Goal: Transaction & Acquisition: Purchase product/service

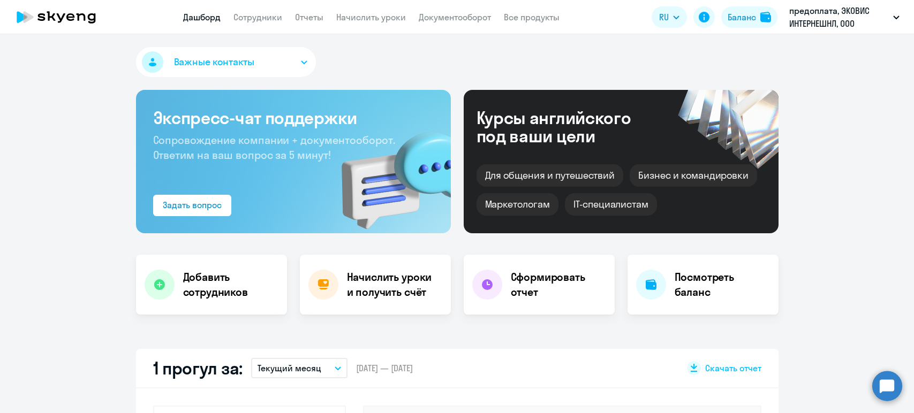
select select "30"
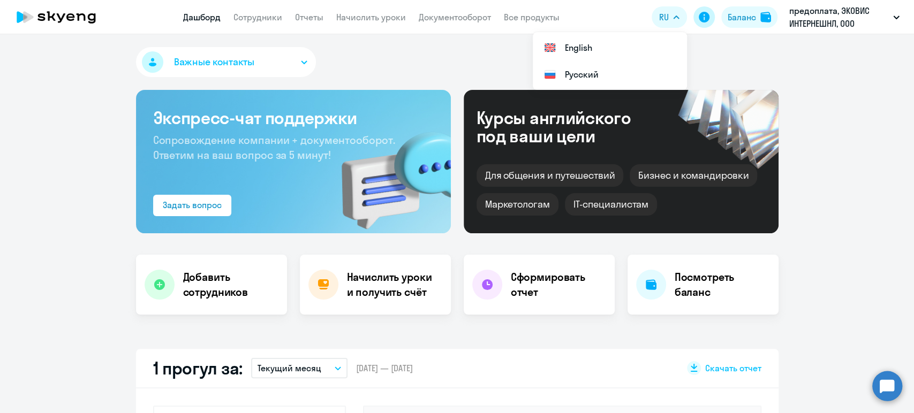
click at [703, 16] on icon at bounding box center [704, 17] width 11 height 11
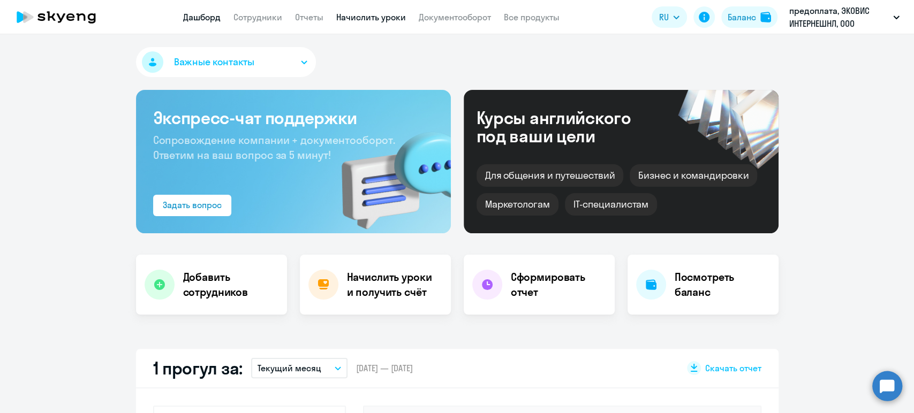
click at [367, 17] on link "Начислить уроки" at bounding box center [371, 17] width 70 height 11
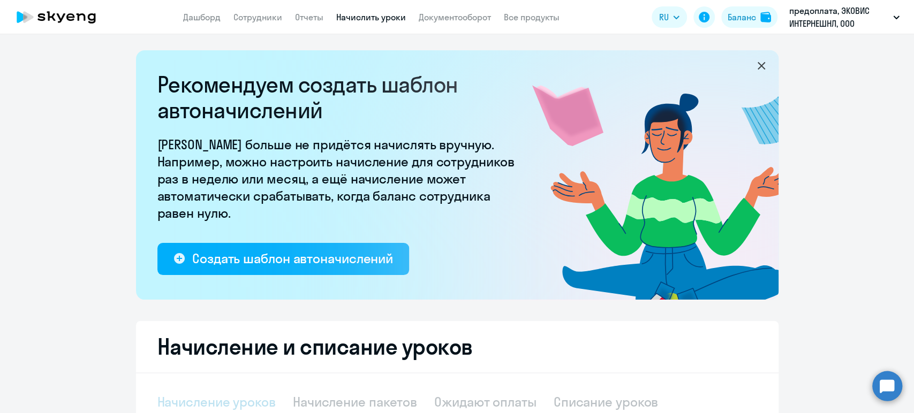
select select "10"
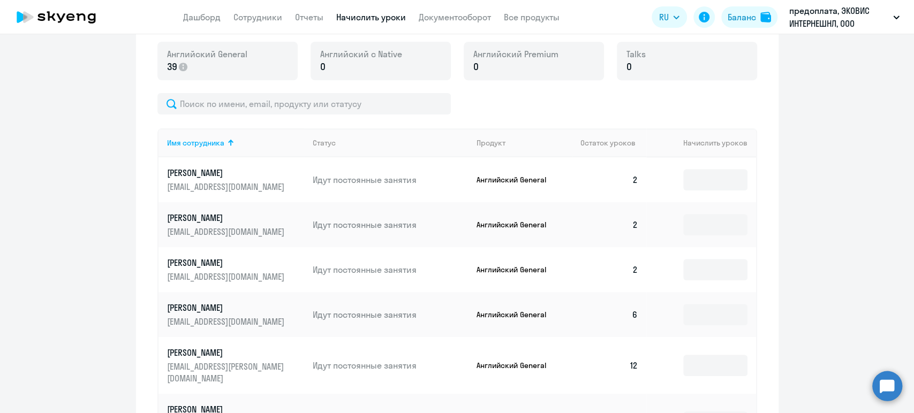
scroll to position [330, 0]
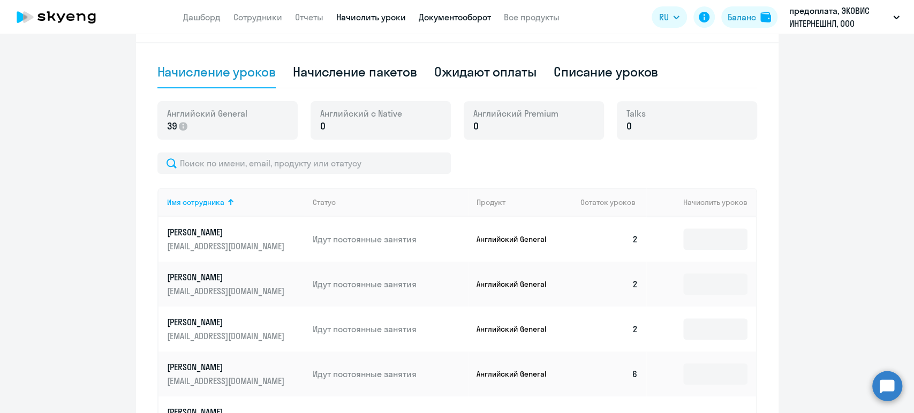
click at [450, 18] on link "Документооборот" at bounding box center [455, 17] width 72 height 11
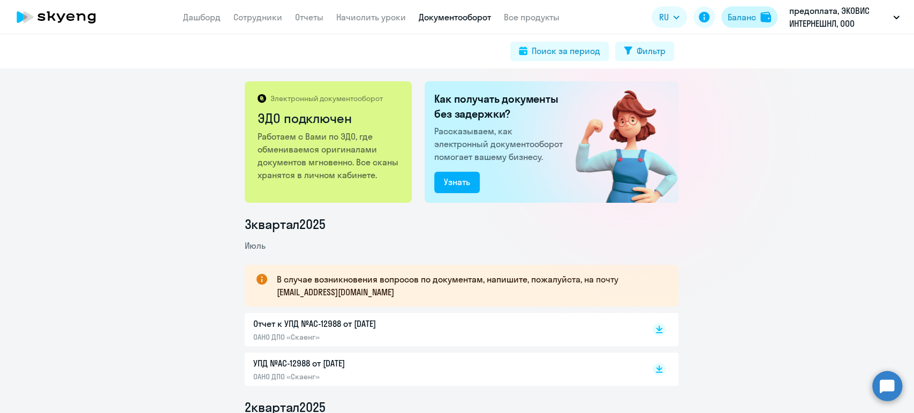
click at [748, 16] on div "Баланс" at bounding box center [742, 17] width 28 height 13
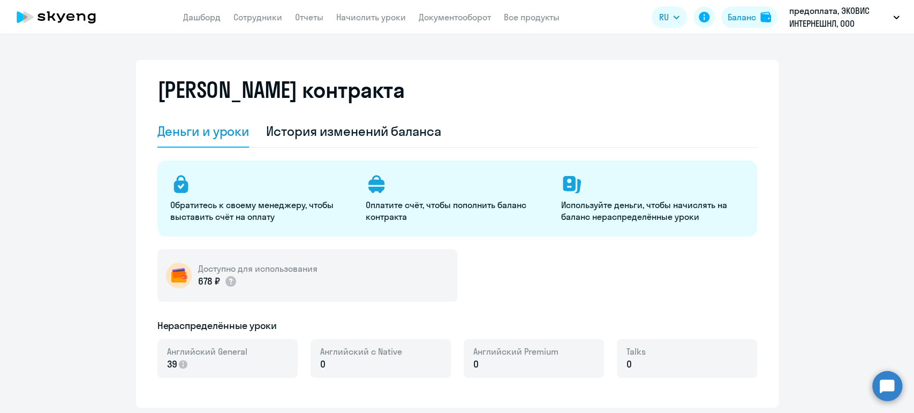
select select "english_adult_not_native_speaker"
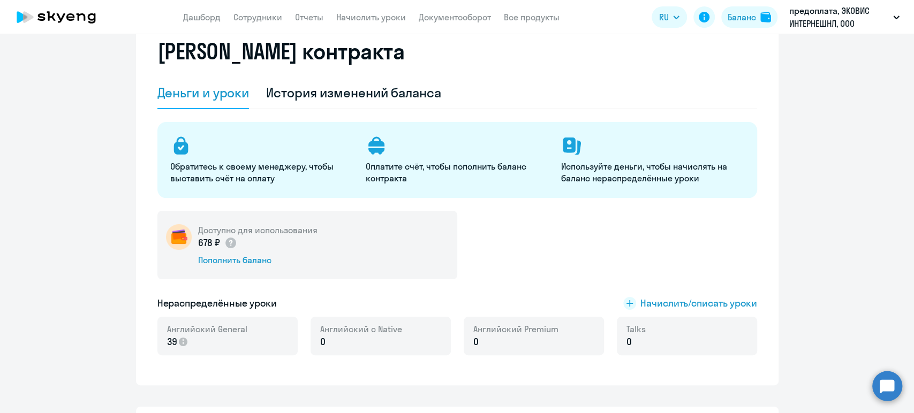
scroll to position [59, 0]
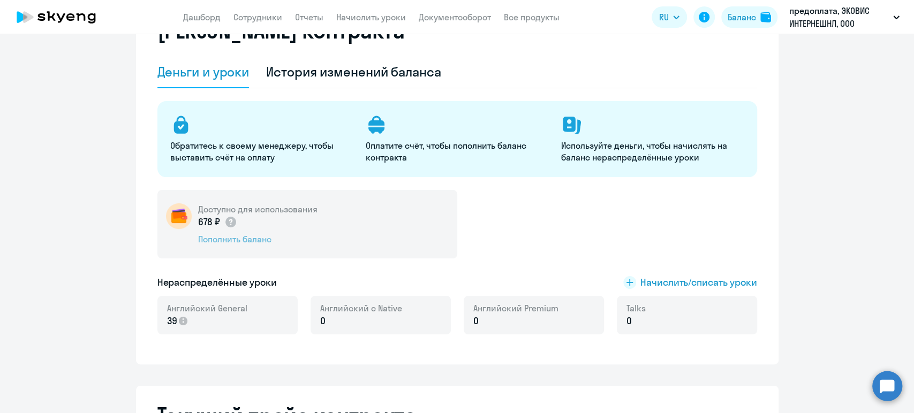
click at [240, 239] on div "Пополнить баланс" at bounding box center [257, 240] width 119 height 12
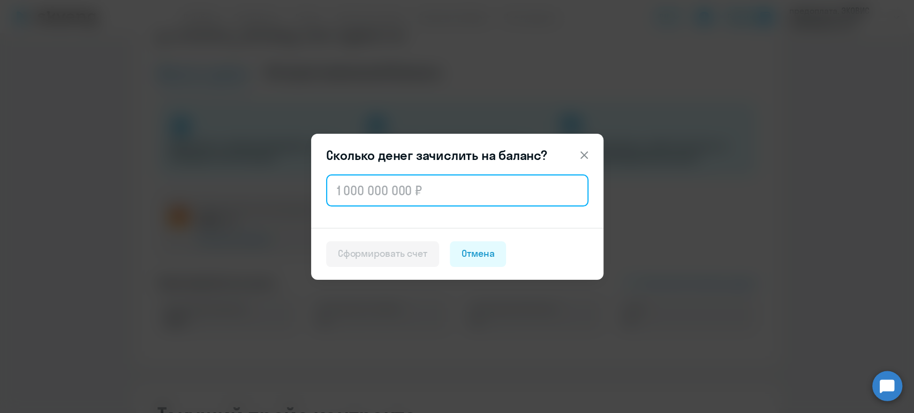
click at [396, 184] on input "text" at bounding box center [457, 191] width 262 height 32
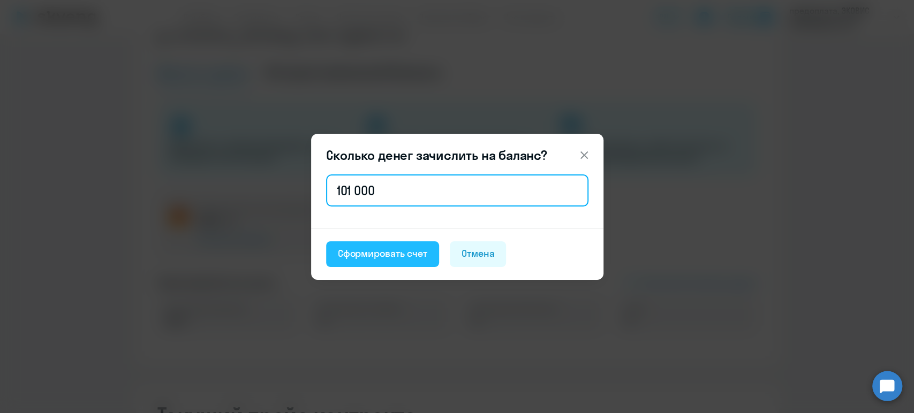
type input "101 000"
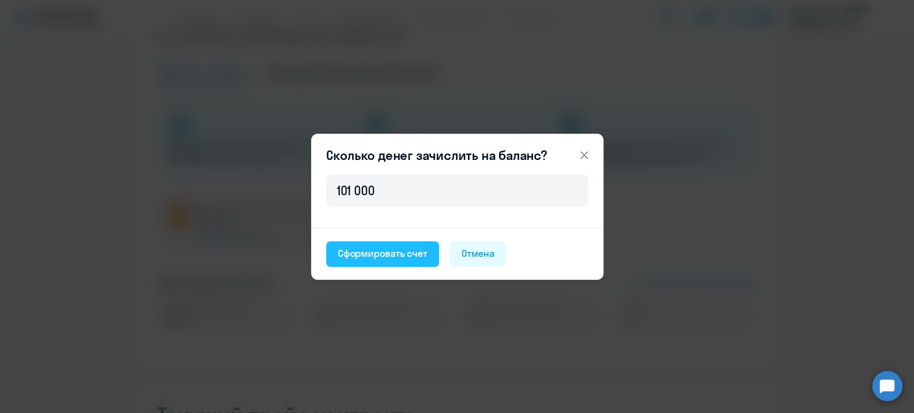
click at [375, 258] on div "Сформировать счет" at bounding box center [382, 254] width 89 height 14
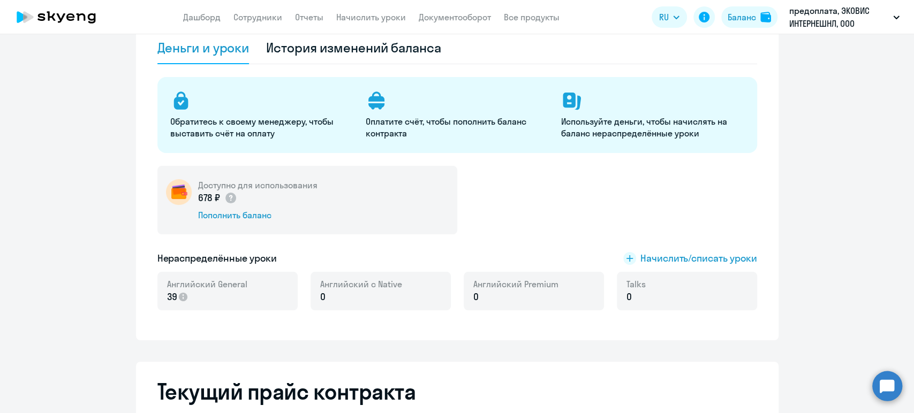
scroll to position [0, 0]
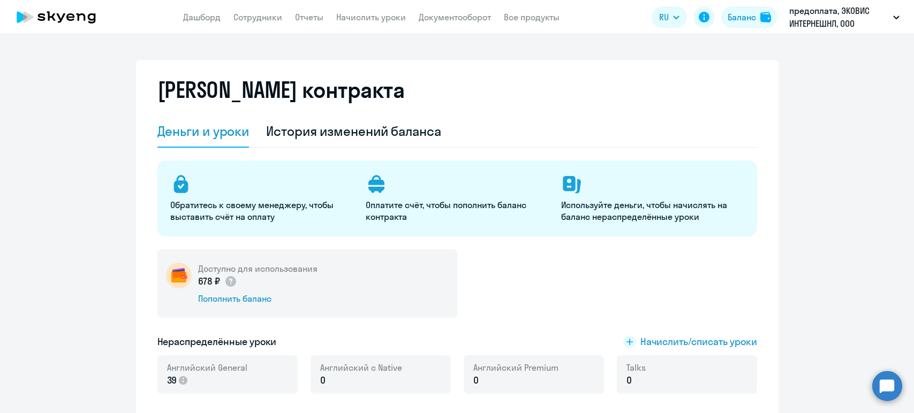
select select "english_adult_not_native_speaker"
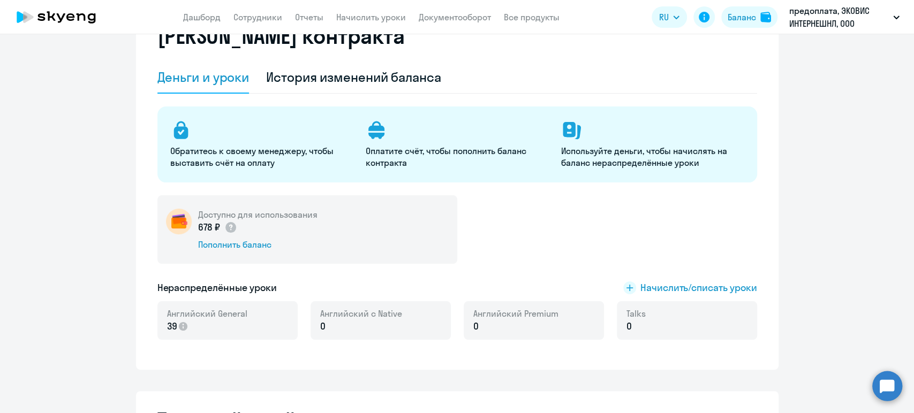
scroll to position [119, 0]
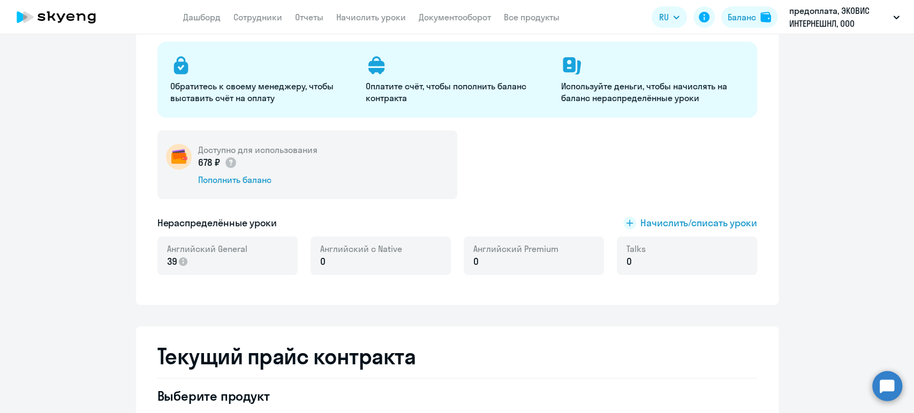
click at [409, 77] on div "Оплатите счёт, чтобы пополнить баланс контракта" at bounding box center [457, 79] width 183 height 49
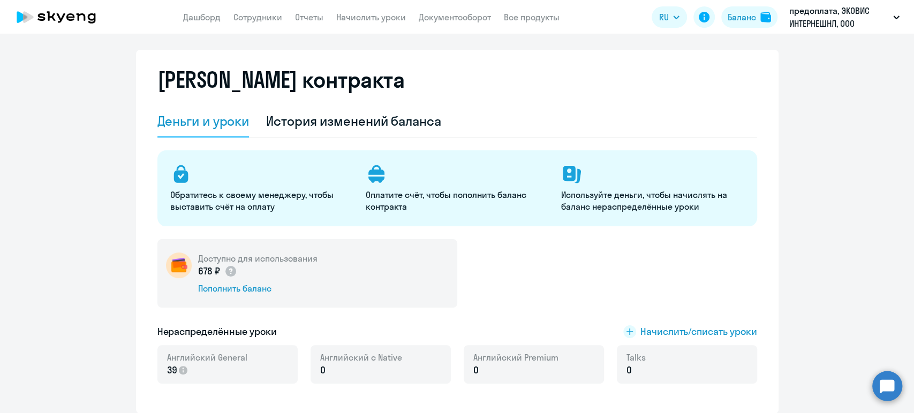
scroll to position [0, 0]
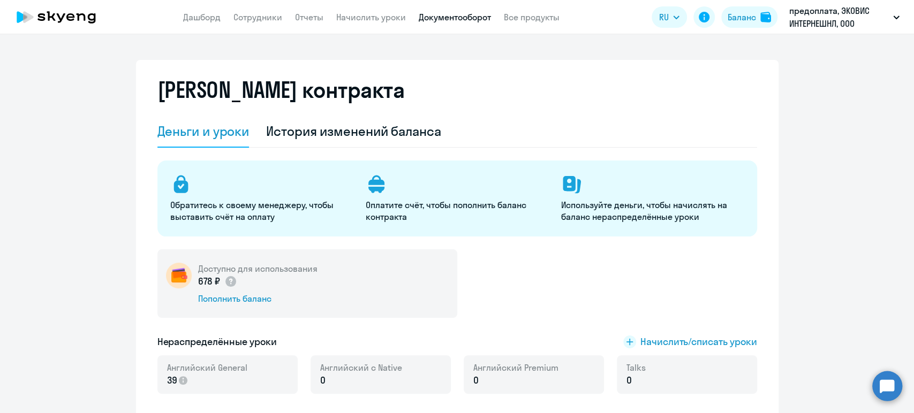
click at [449, 17] on link "Документооборот" at bounding box center [455, 17] width 72 height 11
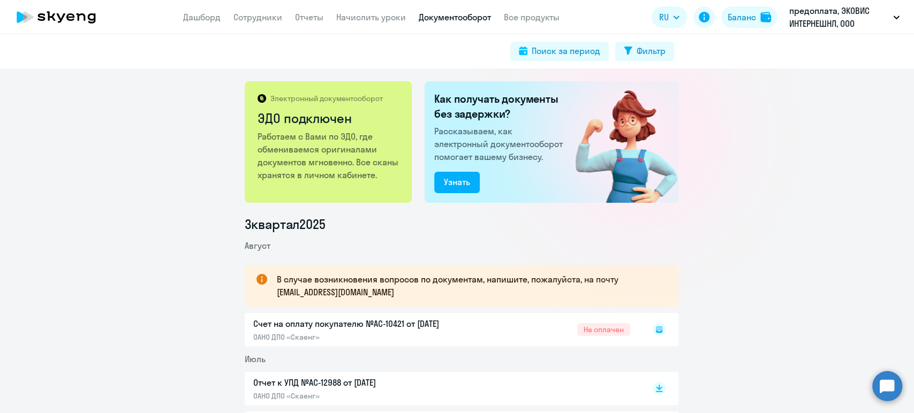
click at [659, 331] on rect at bounding box center [659, 329] width 13 height 13
click at [656, 329] on icon at bounding box center [659, 327] width 6 height 5
drag, startPoint x: 467, startPoint y: 278, endPoint x: 513, endPoint y: 275, distance: 46.1
click at [513, 275] on p "В случае возникновения вопросов по документам, напишите, пожалуйста, на почту […" at bounding box center [468, 286] width 382 height 26
drag, startPoint x: 330, startPoint y: 280, endPoint x: 469, endPoint y: 279, distance: 138.7
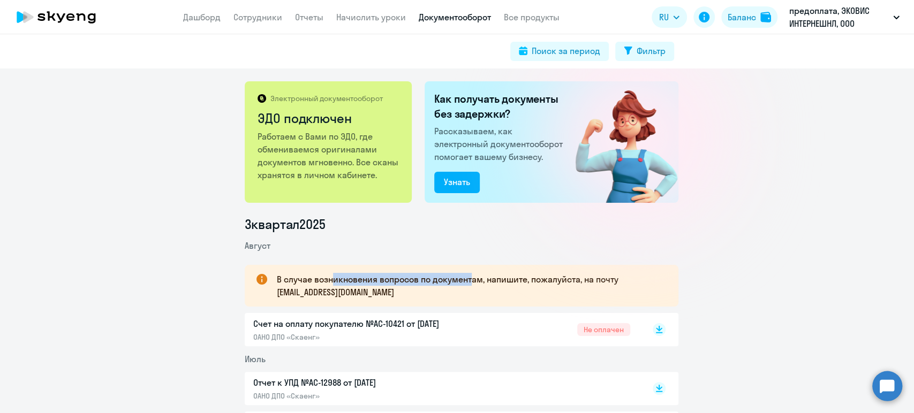
click at [468, 279] on p "В случае возникновения вопросов по документам, напишите, пожалуйста, на почту […" at bounding box center [468, 286] width 382 height 26
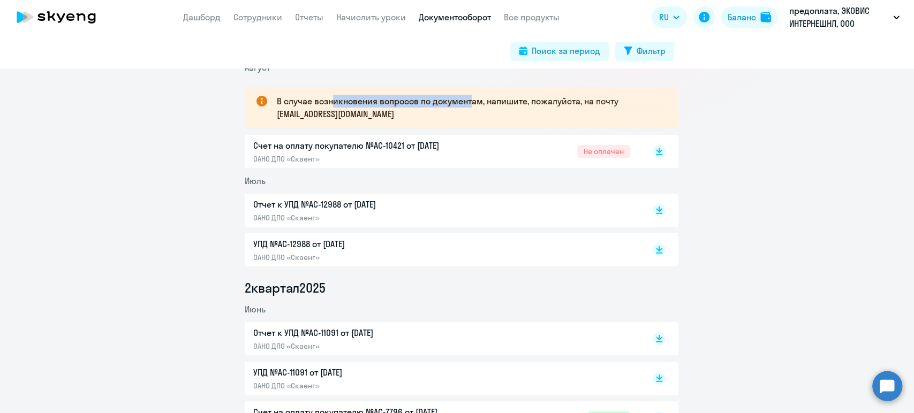
scroll to position [119, 0]
